Goal: Task Accomplishment & Management: Contribute content

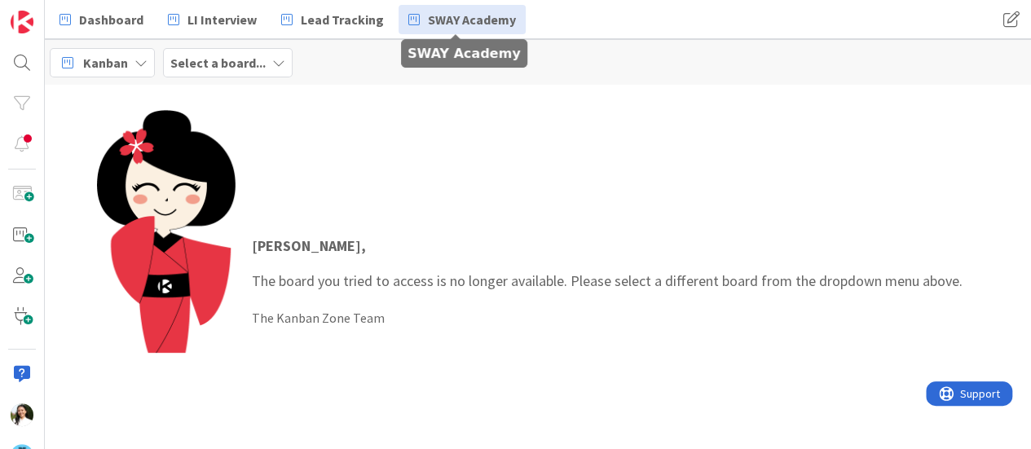
click at [426, 29] on link "SWAY Academy" at bounding box center [462, 19] width 127 height 29
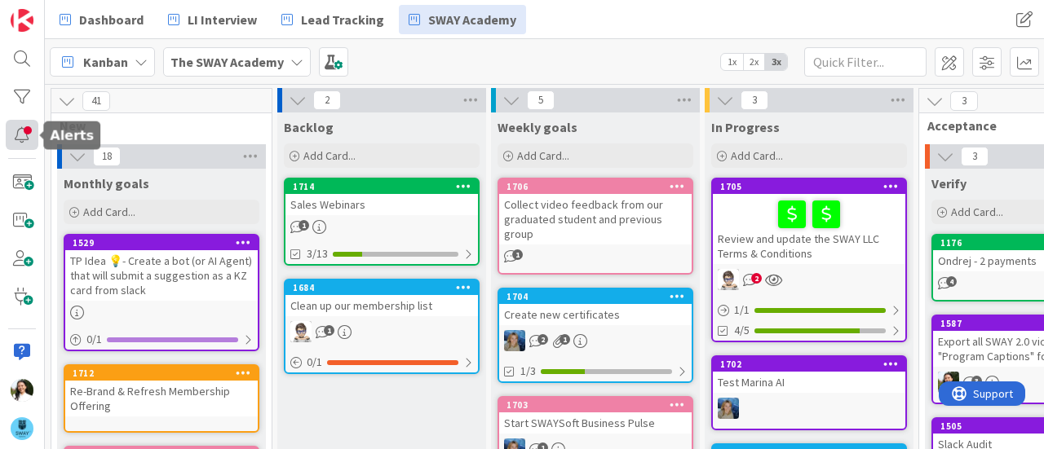
click at [23, 139] on div at bounding box center [22, 135] width 33 height 30
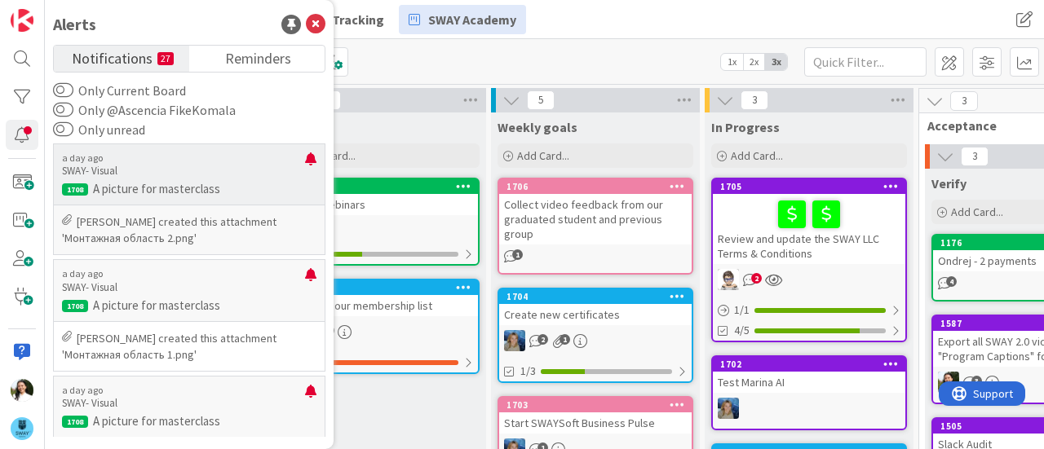
click at [161, 224] on p "Barbara Nekrasova created this attachment 'Монтажная область 2.png'" at bounding box center [189, 230] width 254 height 33
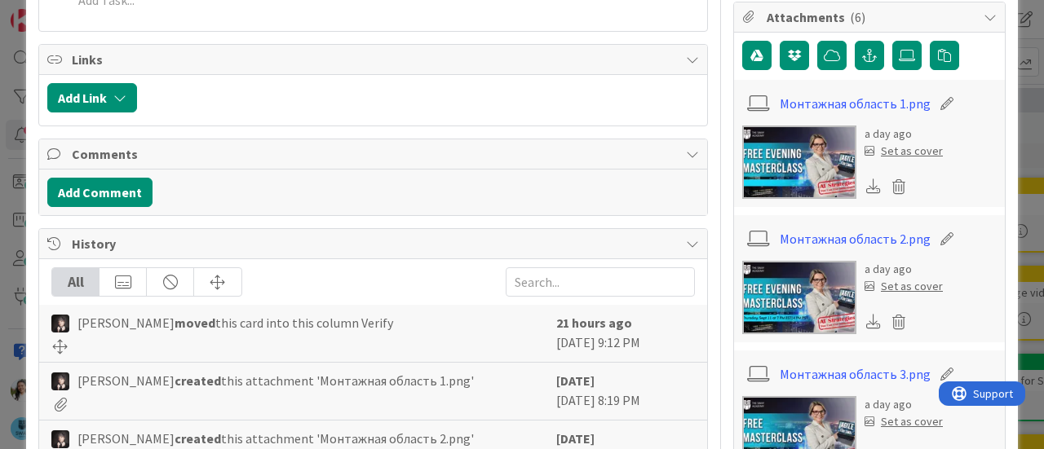
scroll to position [388, 0]
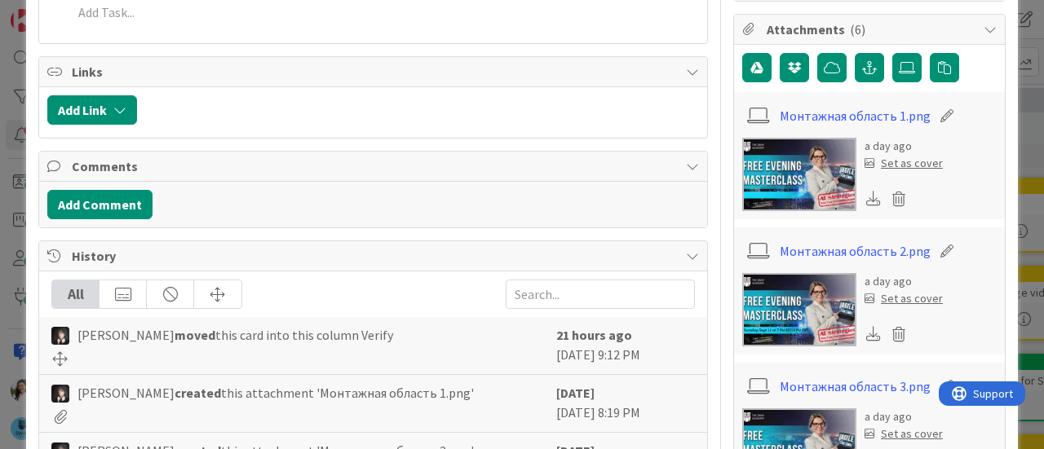
click at [866, 328] on icon at bounding box center [873, 333] width 15 height 15
click at [0, 309] on div "ID 1708 SWAY- Visual Verify Title 26 / 128 A picture for masterclass Descriptio…" at bounding box center [522, 224] width 1044 height 449
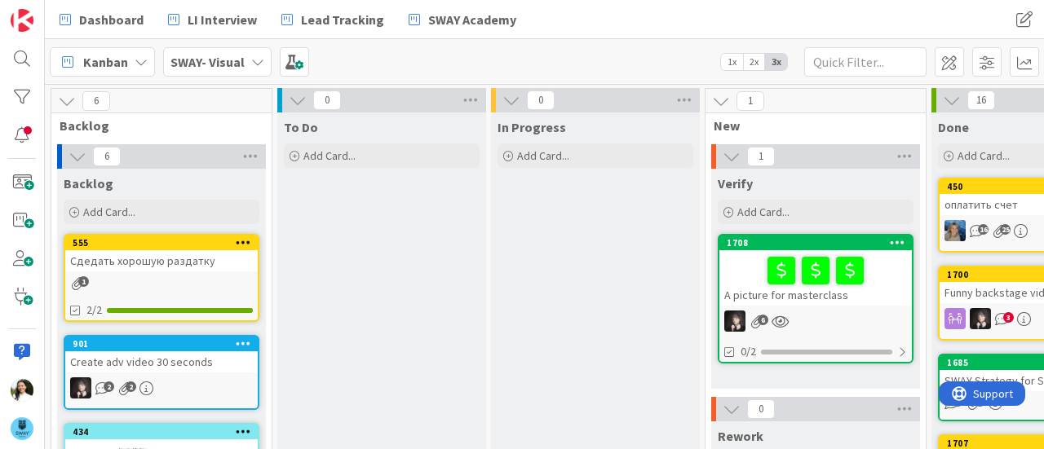
click at [235, 54] on b "SWAY- Visual" at bounding box center [207, 62] width 74 height 16
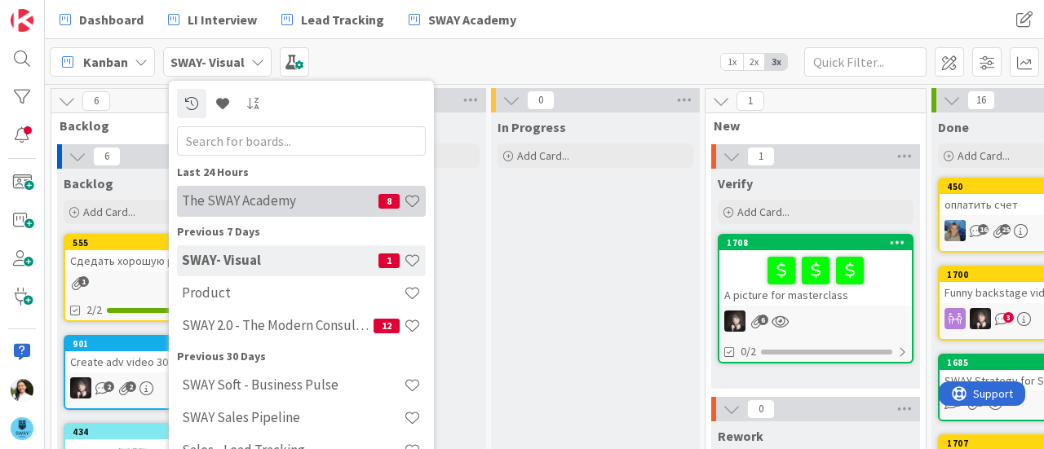
click at [268, 197] on h4 "The SWAY Academy" at bounding box center [280, 200] width 197 height 16
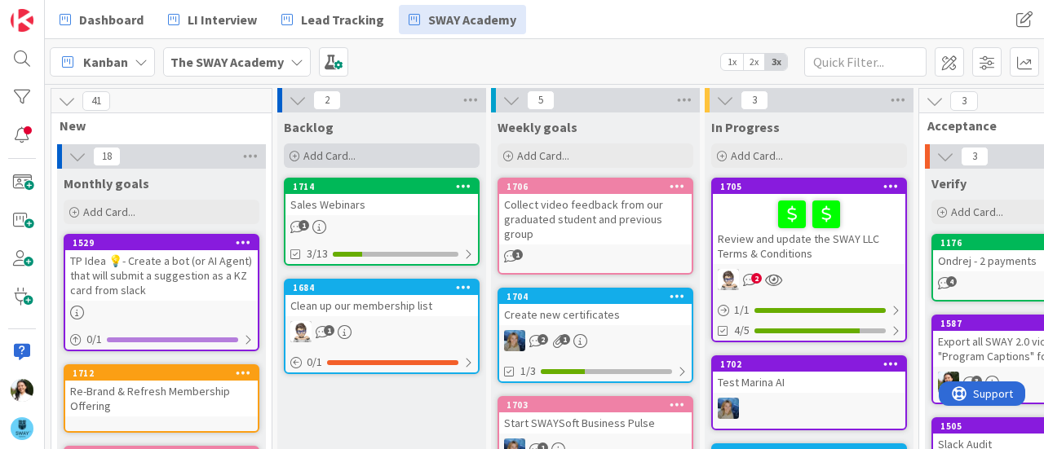
click at [378, 157] on div "Add Card..." at bounding box center [382, 156] width 196 height 24
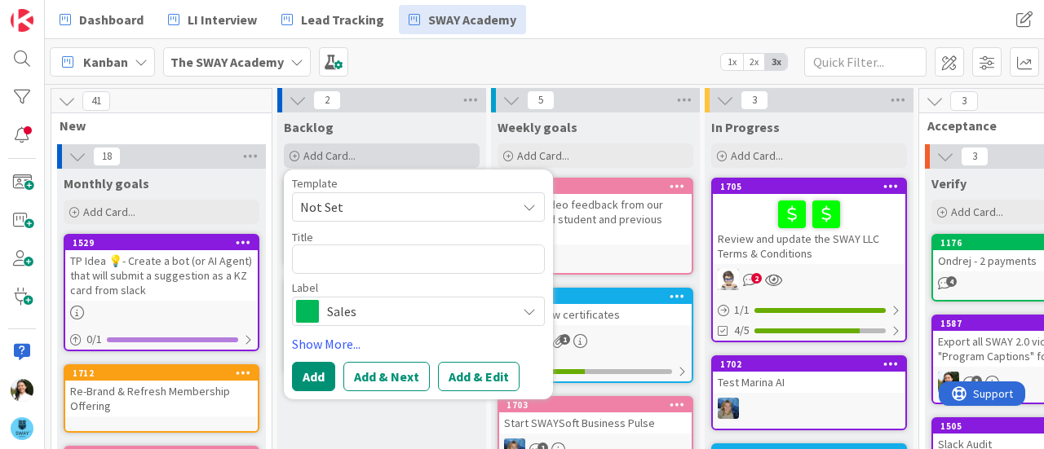
type textarea "x"
type textarea "C"
type textarea "x"
type textarea "Co"
type textarea "x"
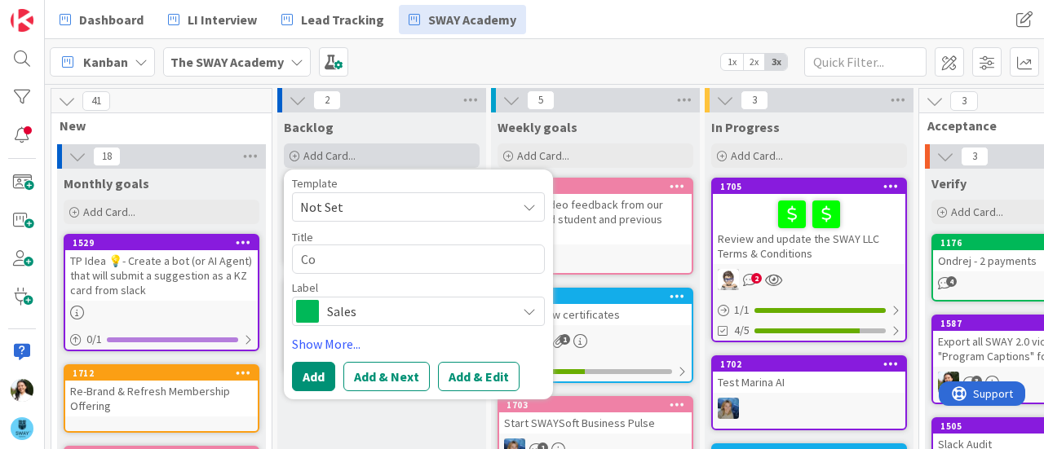
type textarea "Coo"
type textarea "x"
type textarea "Coor"
type textarea "x"
type textarea "Coordi"
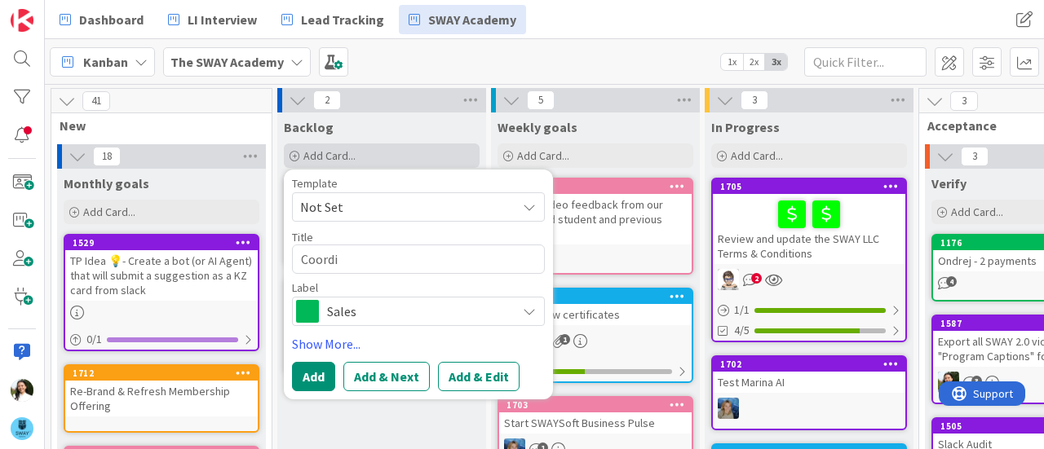
type textarea "x"
type textarea "Coordin"
type textarea "x"
type textarea "Coordina"
type textarea "x"
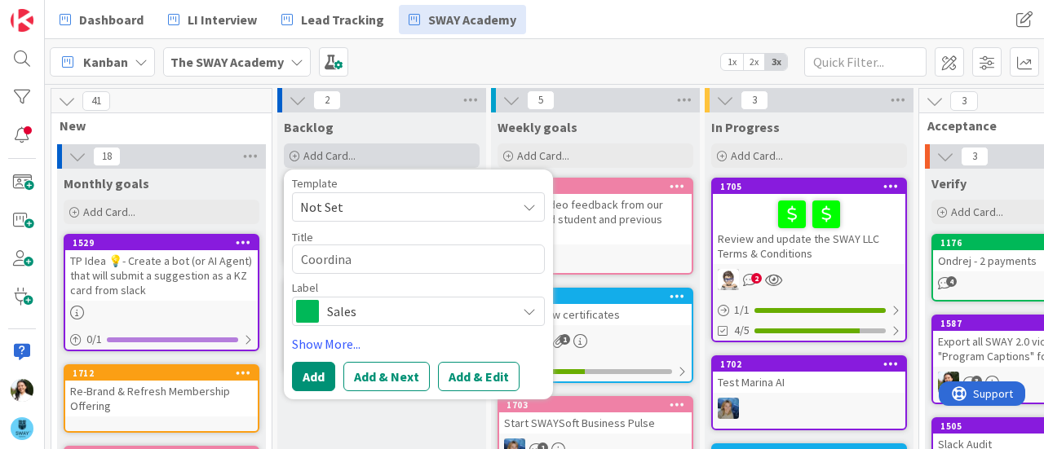
type textarea "Coordinat"
type textarea "x"
type textarea "Coordinate"
type textarea "x"
type textarea "Coordinate w"
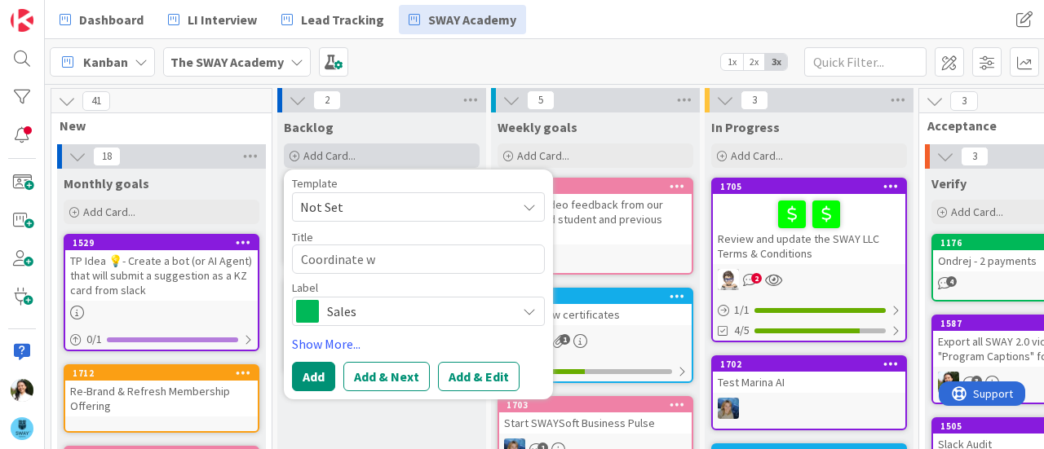
type textarea "x"
type textarea "Coordinate wi"
type textarea "x"
type textarea "Coordinate wit"
type textarea "x"
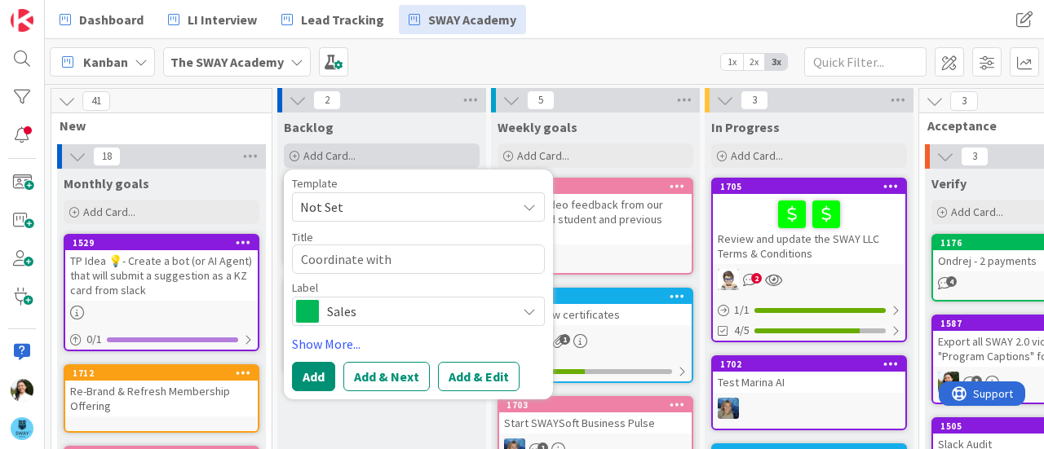
type textarea "Coordinate with"
type textarea "x"
type textarea "Coordinate with M"
type textarea "x"
type textarea "Coordinate with Mi"
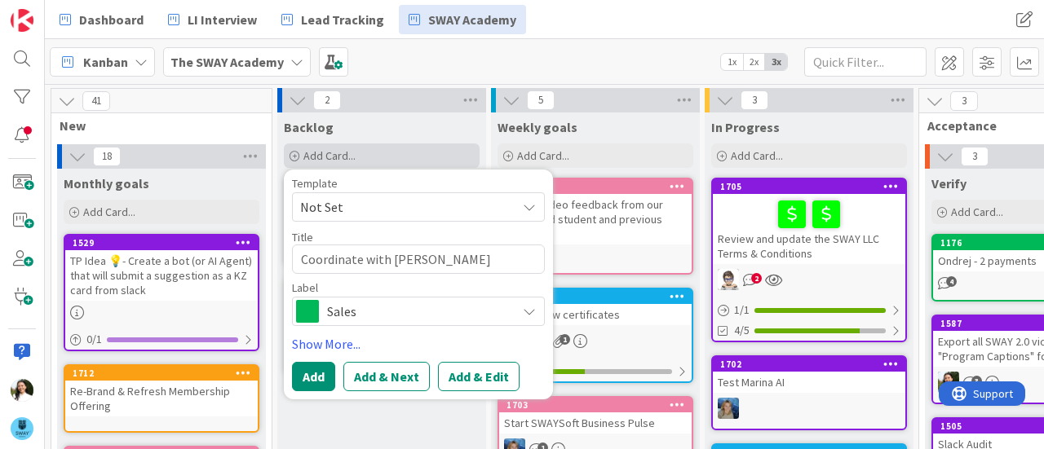
type textarea "x"
type textarea "Coordinate with Mis"
type textarea "x"
type textarea "Coordinate with Mish"
type textarea "x"
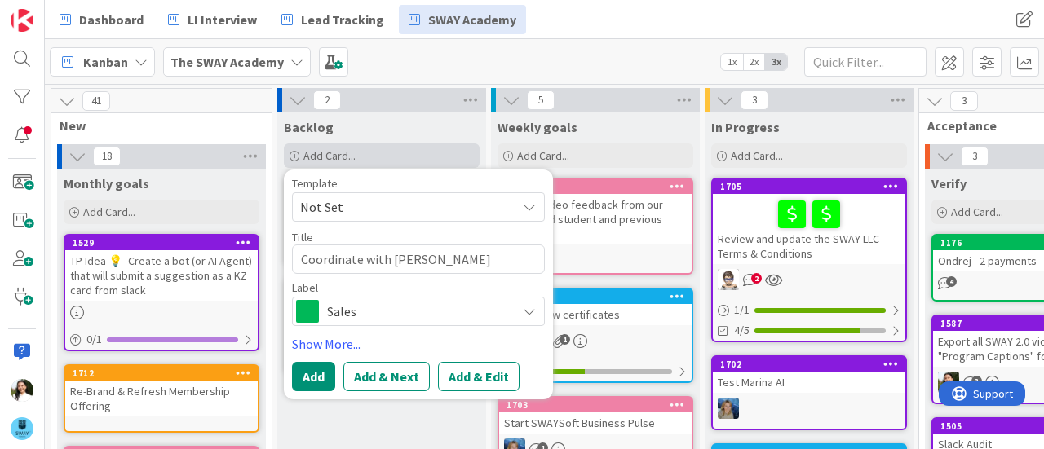
type textarea "Coordinate with Mishk"
type textarea "x"
type textarea "Coordinate with Mishki"
type textarea "x"
type textarea "Coordinate with Mishkin"
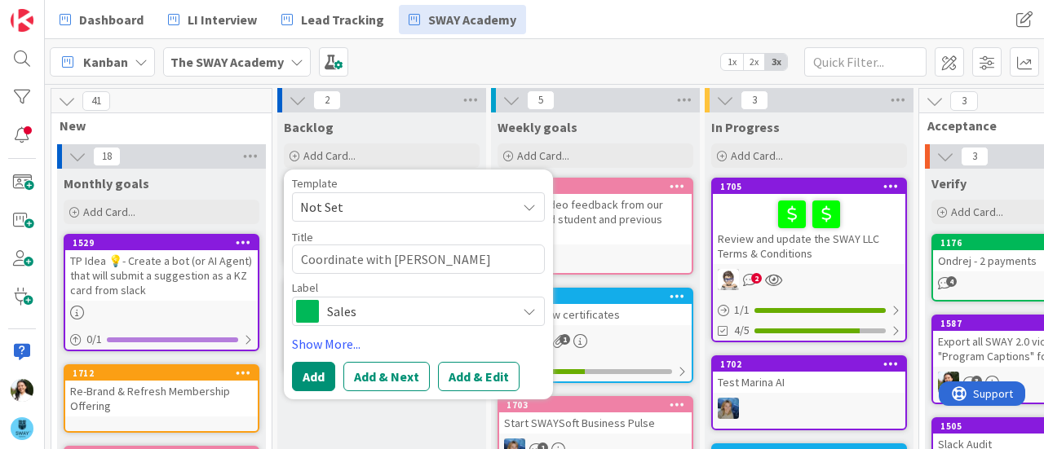
click at [375, 309] on span "Sales" at bounding box center [417, 311] width 181 height 23
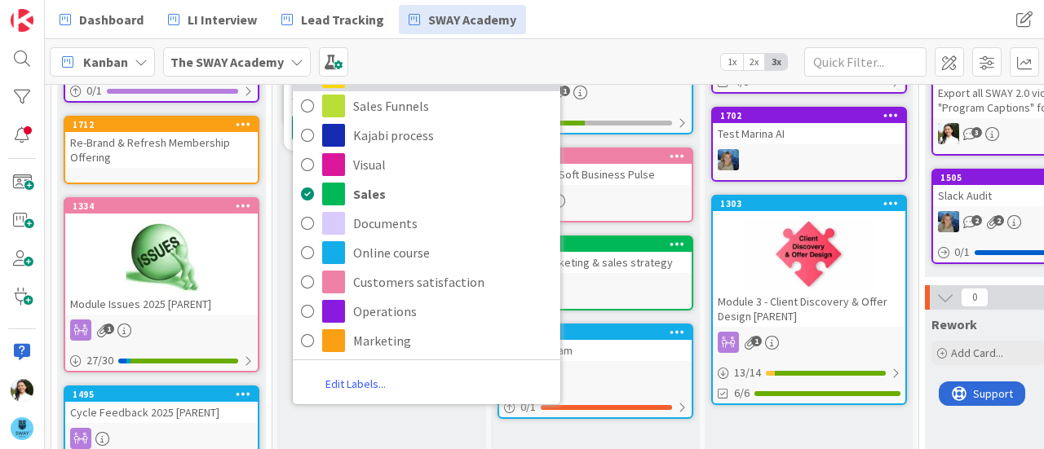
scroll to position [250, 0]
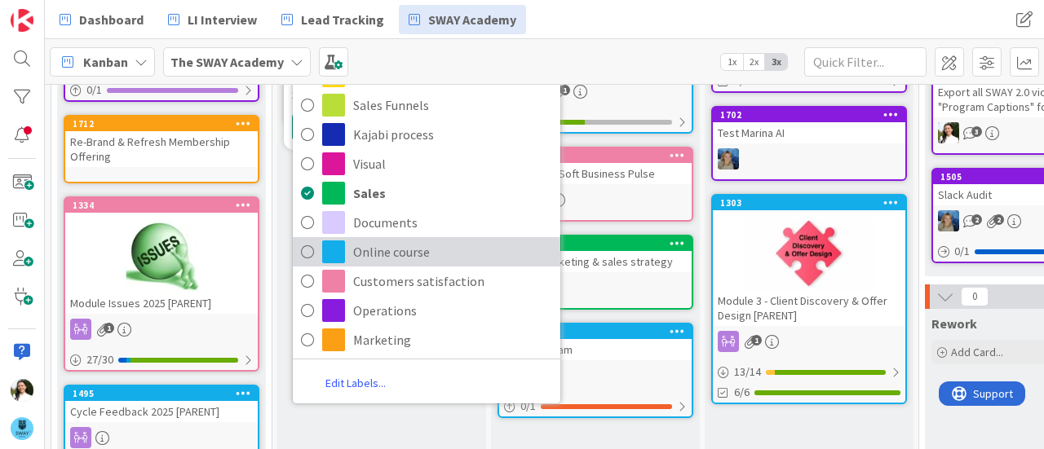
click at [388, 252] on span "Online course" at bounding box center [452, 252] width 199 height 24
type textarea "x"
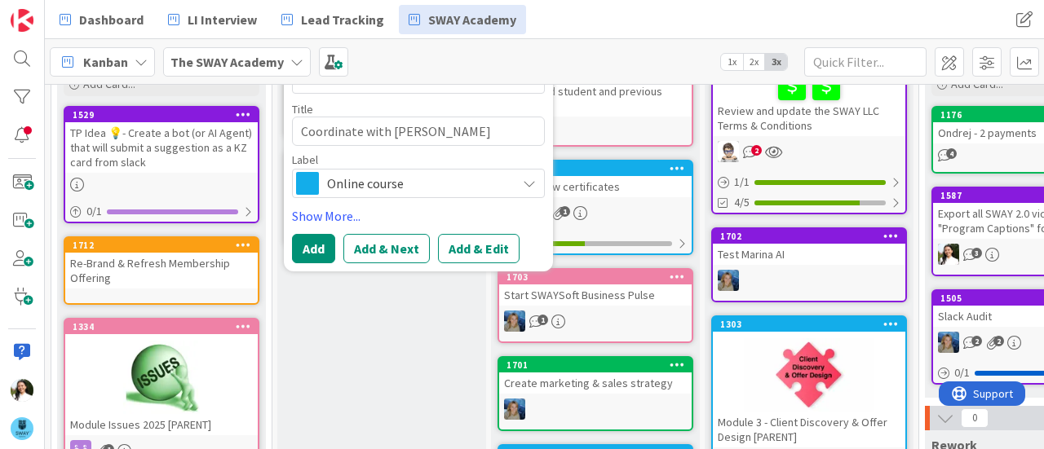
scroll to position [120, 0]
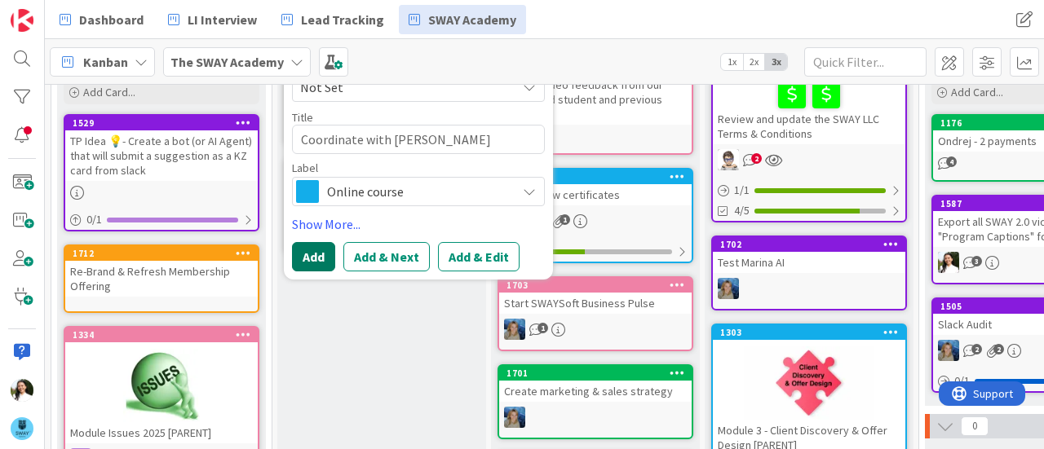
click at [318, 258] on button "Add" at bounding box center [313, 256] width 43 height 29
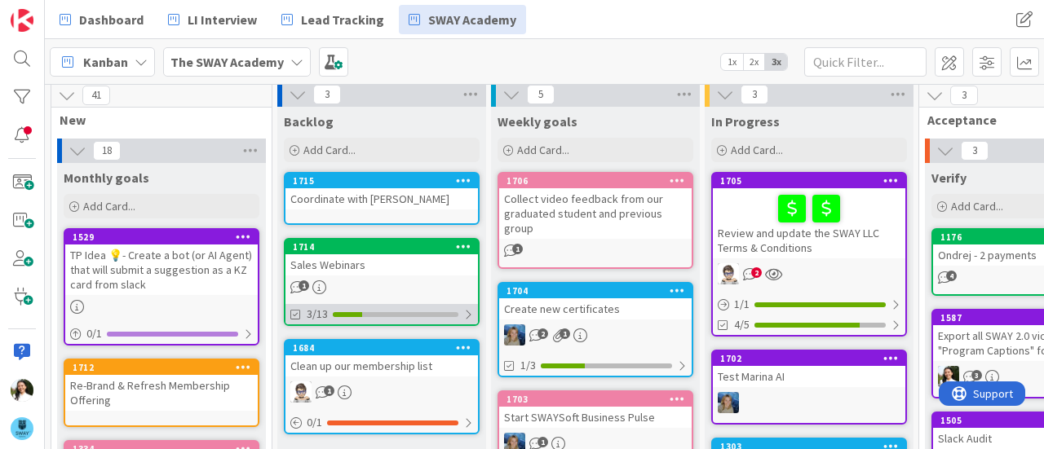
scroll to position [4, 0]
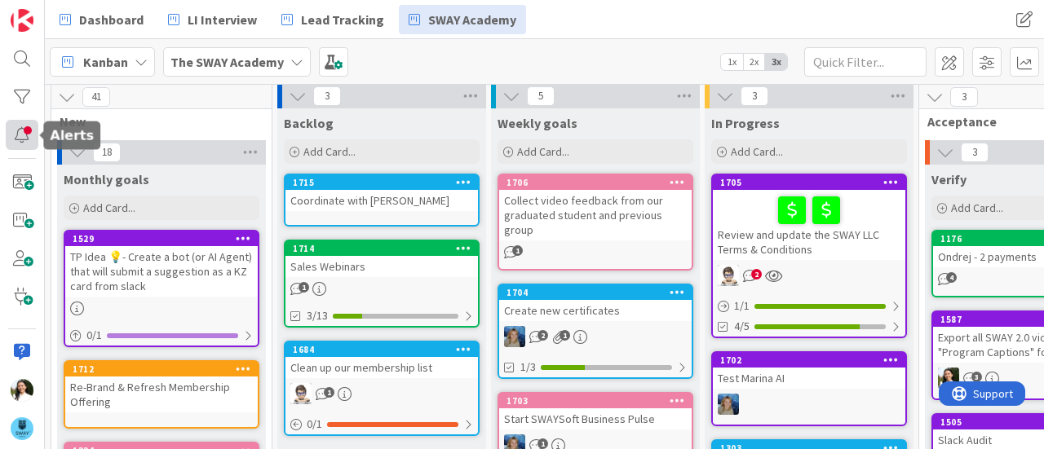
click at [28, 135] on div at bounding box center [22, 135] width 33 height 30
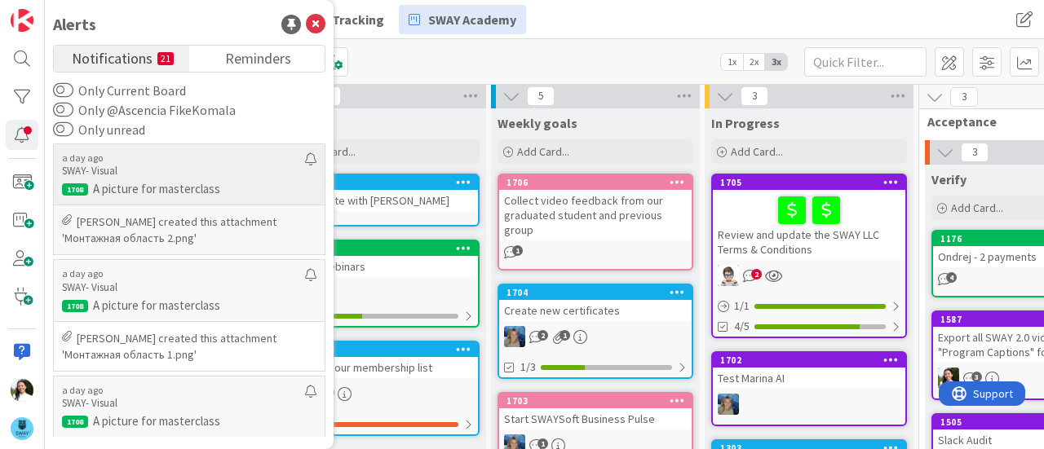
click at [139, 221] on p "Barbara Nekrasova created this attachment 'Монтажная область 2.png'" at bounding box center [189, 230] width 254 height 33
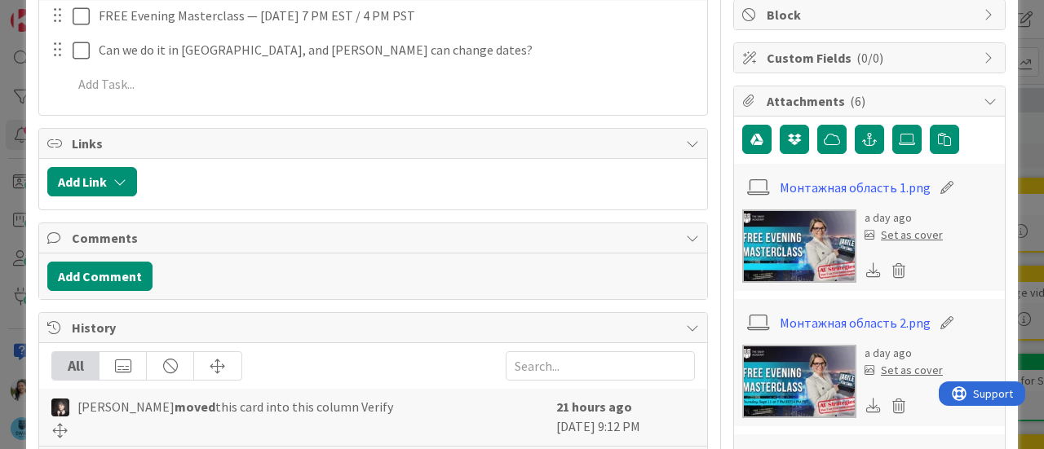
scroll to position [316, 0]
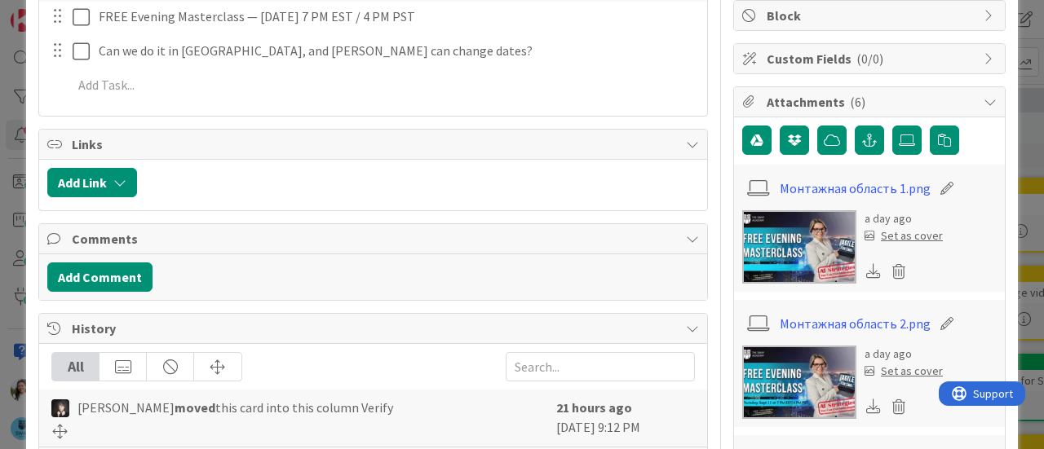
click at [0, 150] on div "ID 1708 SWAY- Visual Verify Title 26 / 128 A picture for masterclass Descriptio…" at bounding box center [522, 224] width 1044 height 449
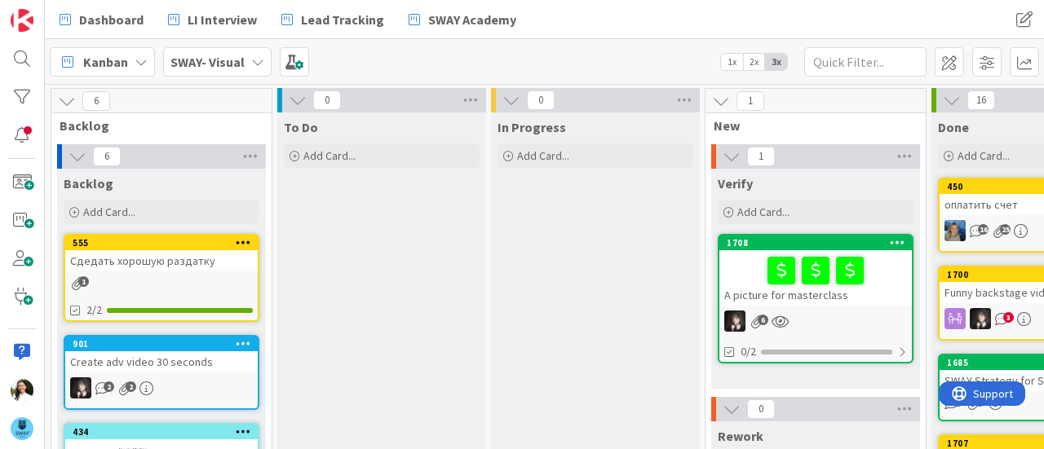
click at [242, 64] on div "SWAY- Visual" at bounding box center [217, 61] width 108 height 29
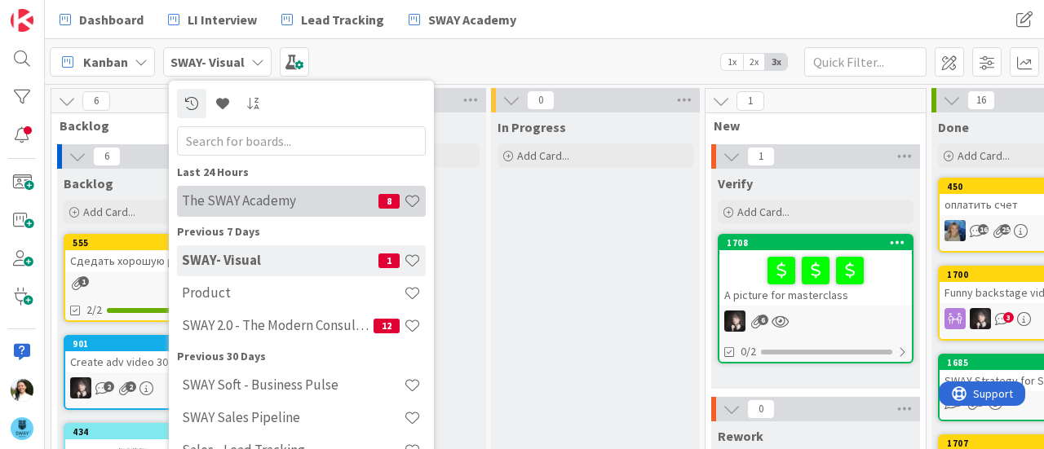
click at [235, 203] on h4 "The SWAY Academy" at bounding box center [280, 200] width 197 height 16
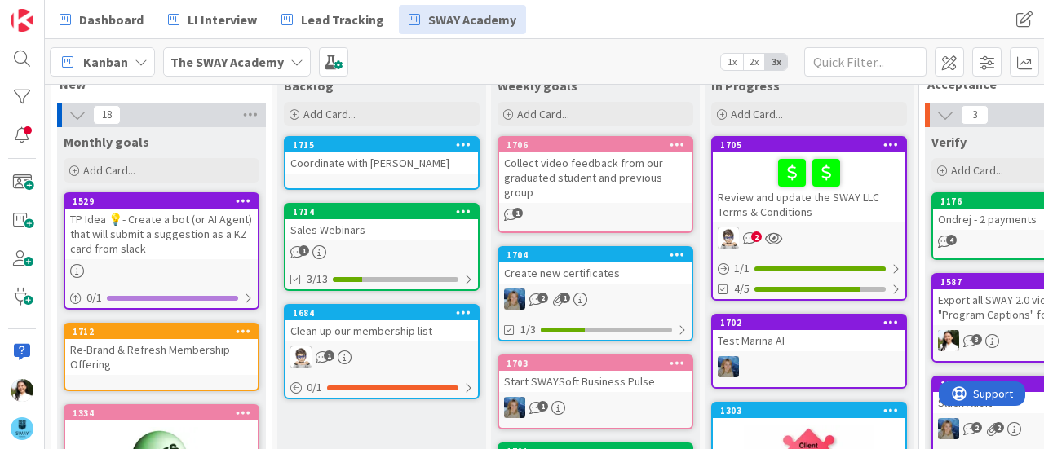
scroll to position [42, 0]
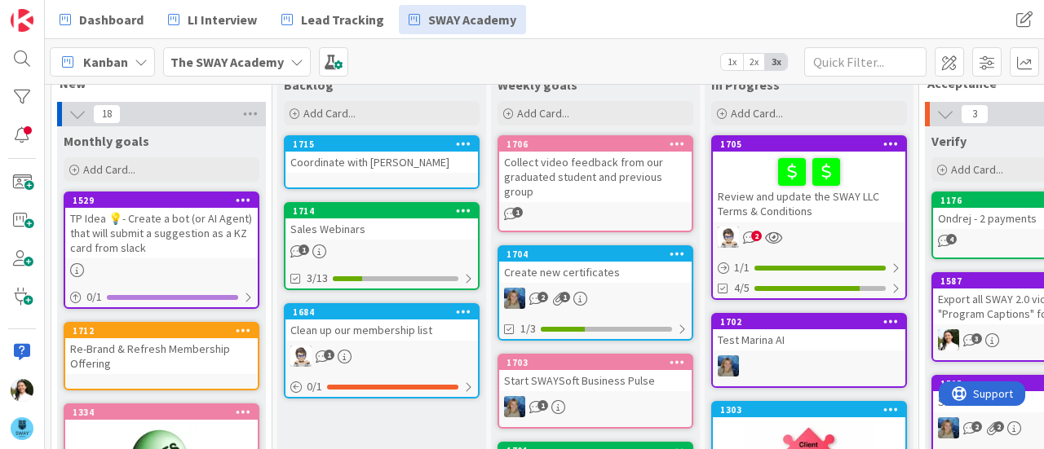
click at [385, 225] on div "Sales Webinars" at bounding box center [381, 229] width 192 height 21
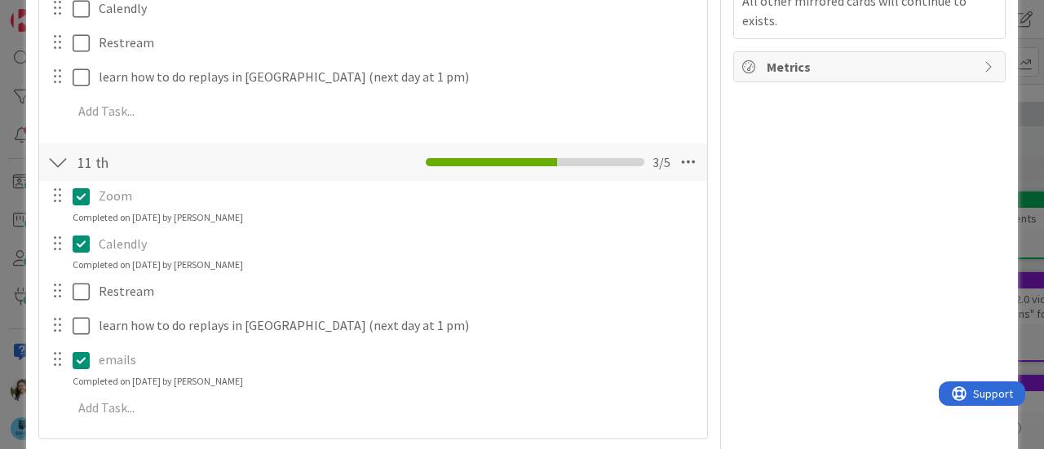
scroll to position [630, 0]
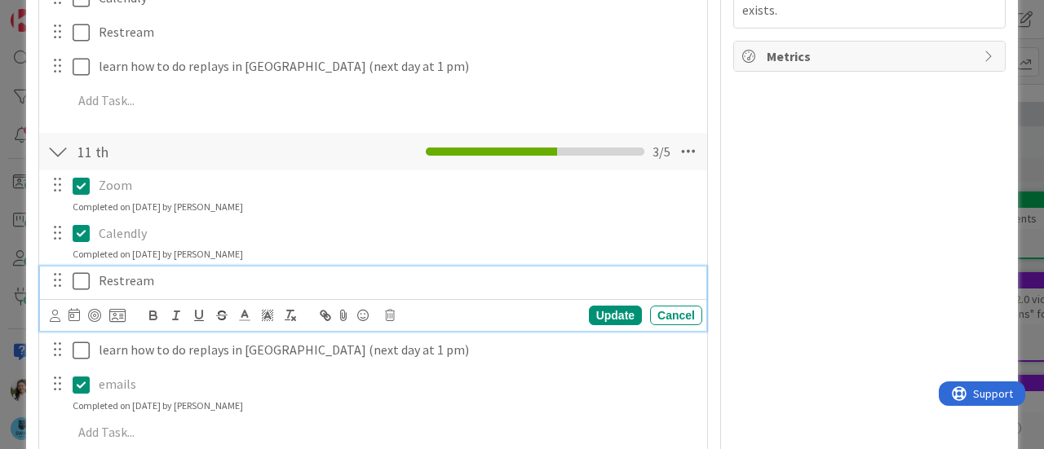
click at [79, 275] on icon at bounding box center [81, 282] width 17 height 20
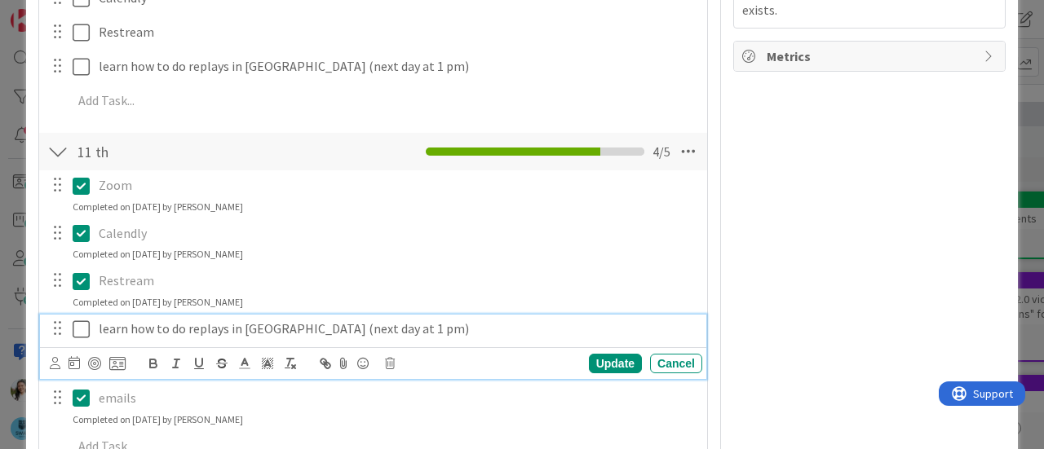
click at [81, 324] on icon at bounding box center [81, 330] width 17 height 20
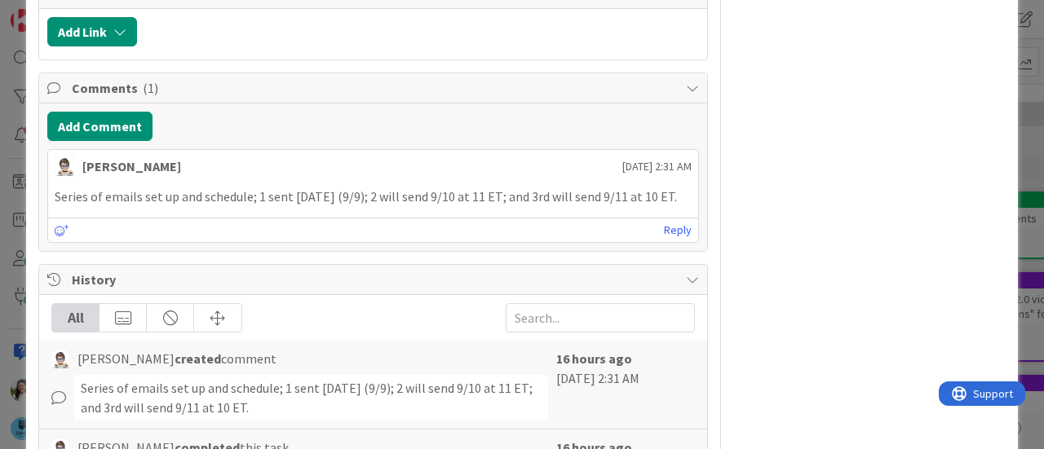
scroll to position [831, 0]
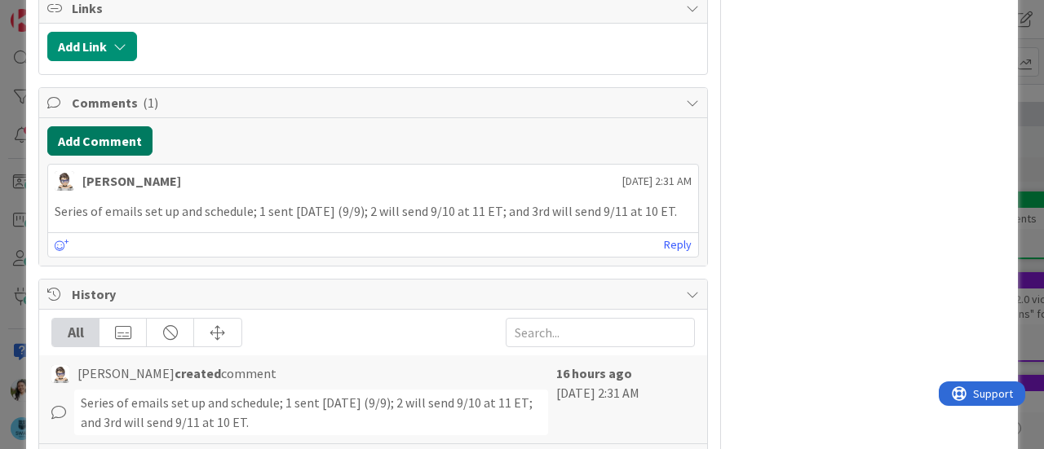
click at [106, 136] on button "Add Comment" at bounding box center [99, 140] width 105 height 29
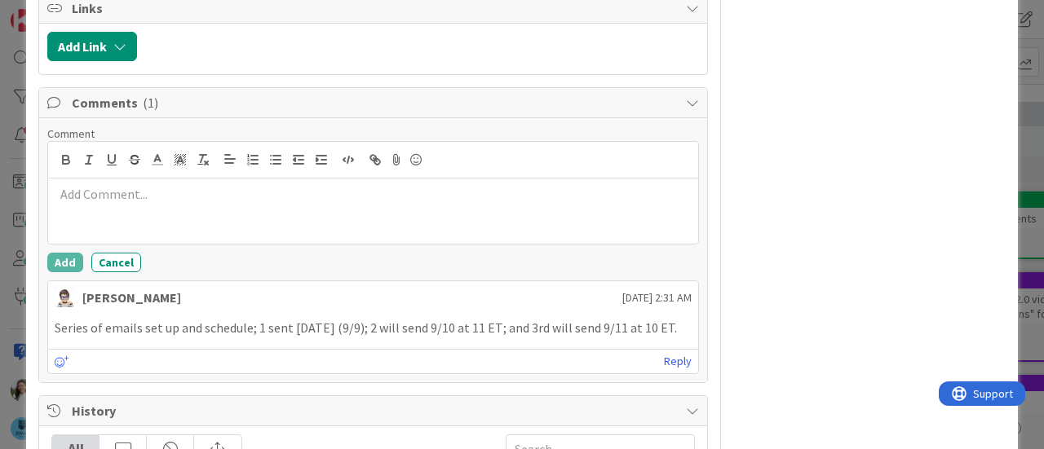
click at [160, 200] on div at bounding box center [373, 211] width 650 height 65
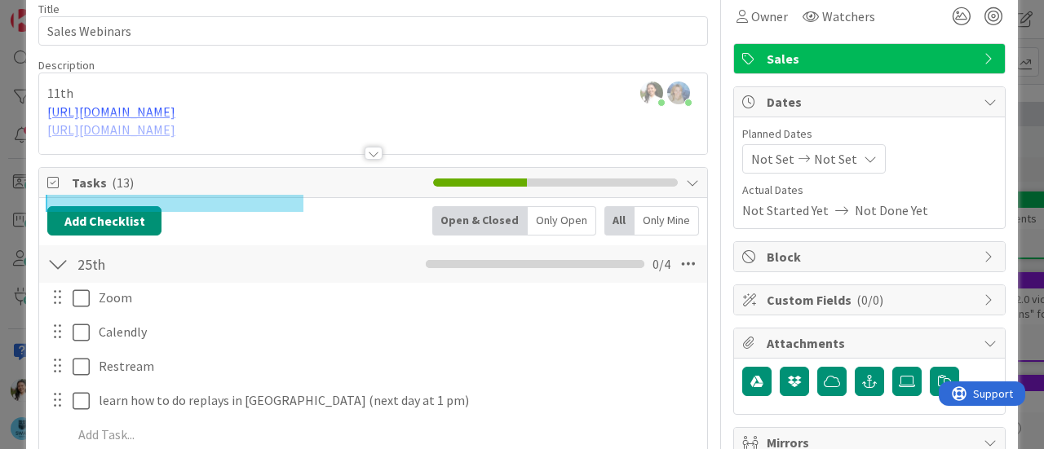
scroll to position [73, 0]
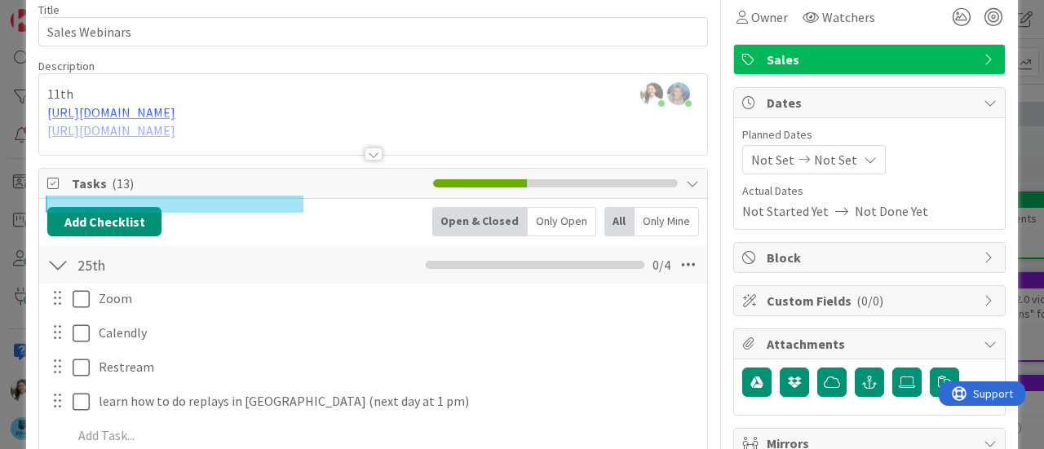
click at [359, 131] on div at bounding box center [373, 134] width 668 height 42
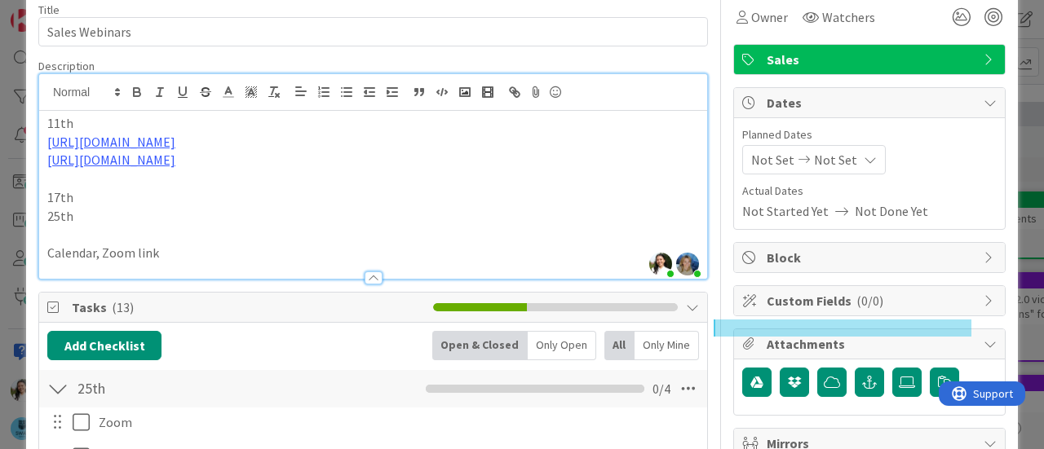
click at [320, 159] on p "https://www.addevent.com/event/aQ26669257" at bounding box center [372, 160] width 651 height 19
